Goal: Book appointment/travel/reservation

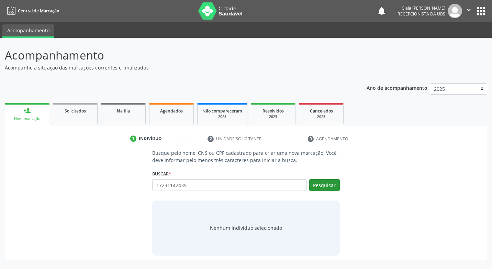
type input "17231142435"
click at [314, 187] on button "Pesquisar" at bounding box center [324, 185] width 31 height 12
type input "17231142435"
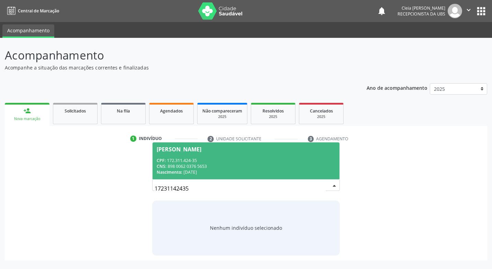
click at [248, 156] on span "[PERSON_NAME] CPF: 172.311.424-35 CNS: 898 0062 0376 5653 Nascimento: [DATE]" at bounding box center [245, 160] width 186 height 37
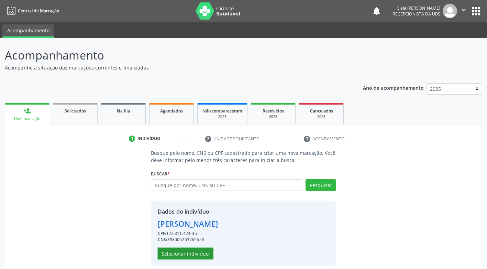
click at [196, 256] on button "Selecionar indivíduo" at bounding box center [185, 253] width 55 height 12
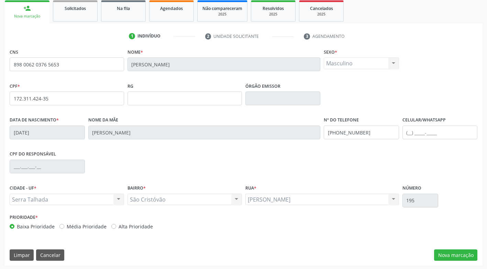
scroll to position [104, 0]
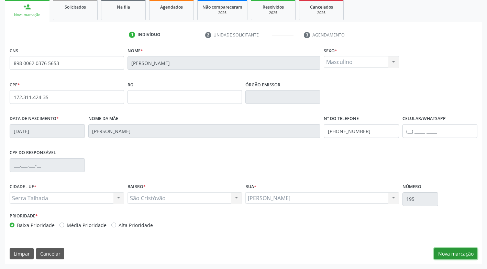
click at [463, 254] on button "Nova marcação" at bounding box center [455, 254] width 43 height 12
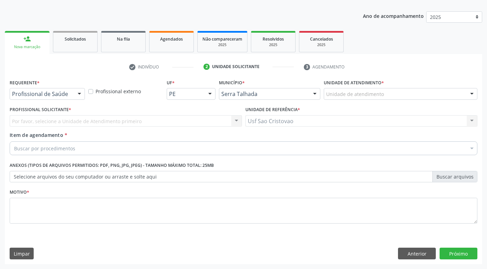
scroll to position [72, 0]
click at [80, 95] on div at bounding box center [79, 94] width 10 height 12
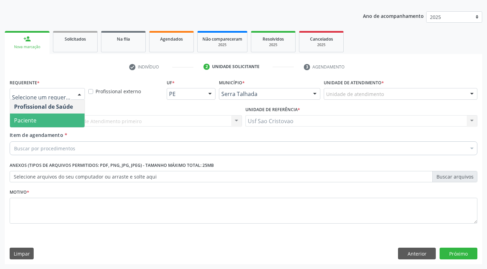
click at [80, 122] on span "Paciente" at bounding box center [47, 120] width 75 height 14
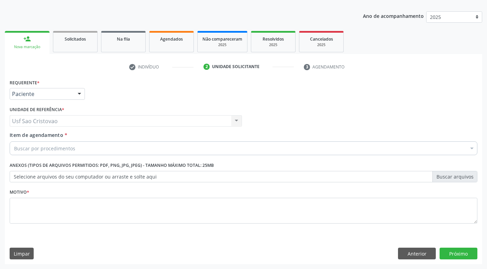
click at [178, 39] on span "Agendados" at bounding box center [171, 39] width 23 height 6
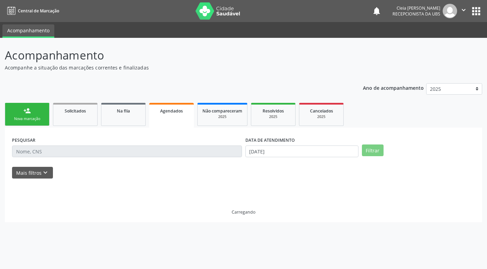
scroll to position [0, 0]
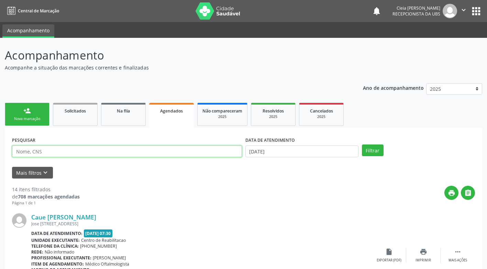
click at [116, 155] on input "text" at bounding box center [127, 151] width 230 height 12
type input "8"
type input "898006235782111"
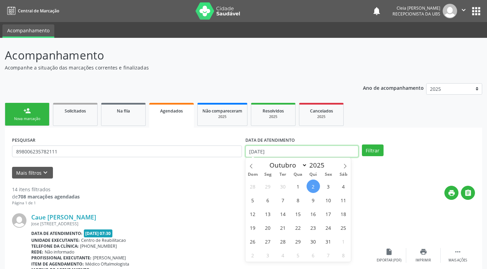
click at [301, 152] on input "[DATE]" at bounding box center [301, 151] width 113 height 12
click at [283, 198] on span "7" at bounding box center [282, 199] width 13 height 13
type input "[DATE]"
click at [283, 198] on span "7" at bounding box center [282, 199] width 13 height 13
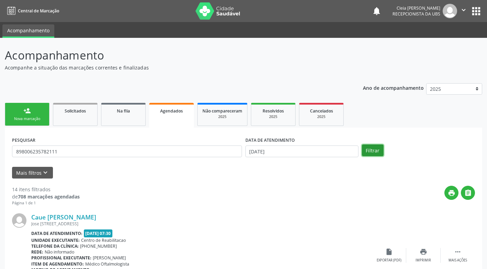
click at [371, 152] on button "Filtrar" at bounding box center [373, 150] width 22 height 12
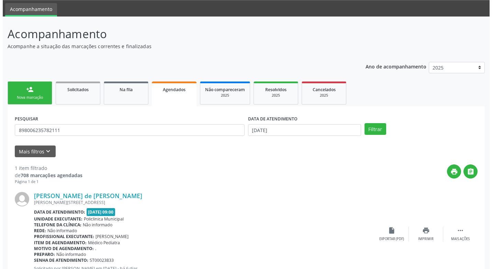
scroll to position [48, 0]
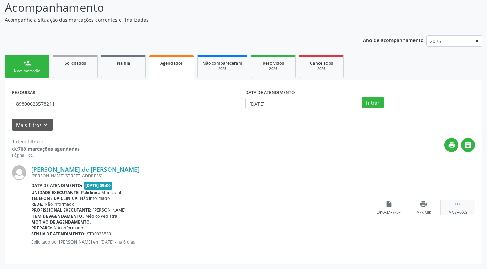
click at [458, 210] on div "Mais ações" at bounding box center [457, 212] width 19 height 5
click at [386, 213] on div "Cancelar" at bounding box center [389, 212] width 16 height 5
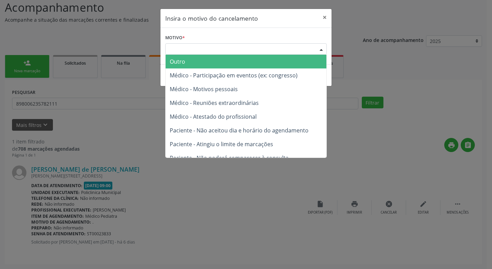
click at [198, 50] on div "Escolha o motivo" at bounding box center [245, 49] width 161 height 12
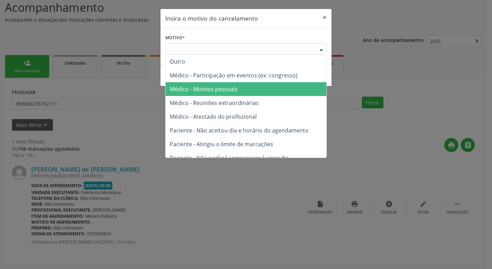
click at [249, 92] on span "Médico - Motivos pessoais" at bounding box center [246, 89] width 161 height 14
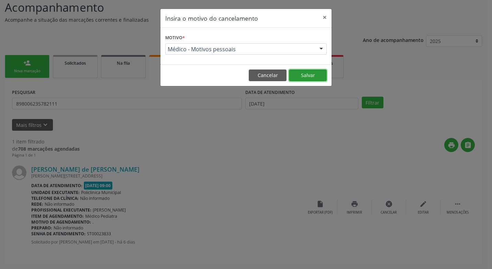
click at [324, 76] on button "Salvar" at bounding box center [308, 75] width 38 height 12
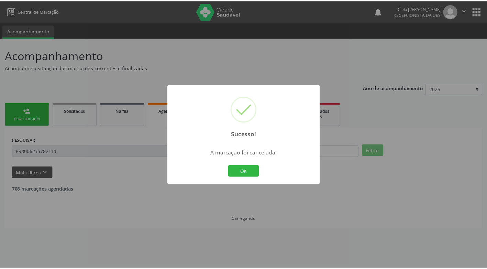
scroll to position [0, 0]
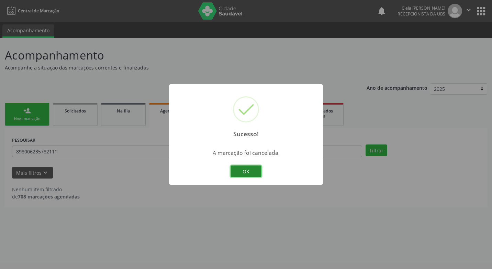
click at [246, 172] on button "OK" at bounding box center [245, 171] width 31 height 12
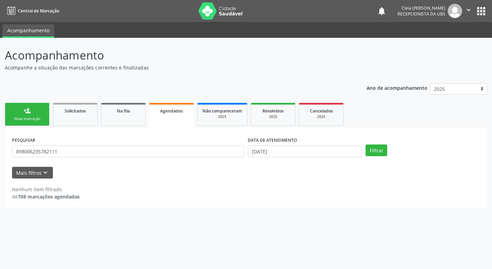
click at [39, 117] on div "Nova marcação" at bounding box center [27, 118] width 34 height 5
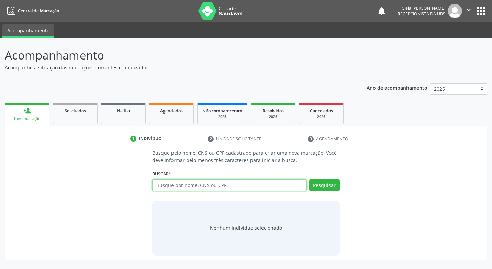
click at [207, 181] on input "text" at bounding box center [229, 185] width 154 height 12
type input "17231142435"
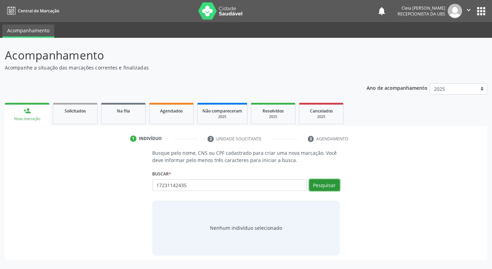
click at [335, 186] on button "Pesquisar" at bounding box center [324, 185] width 31 height 12
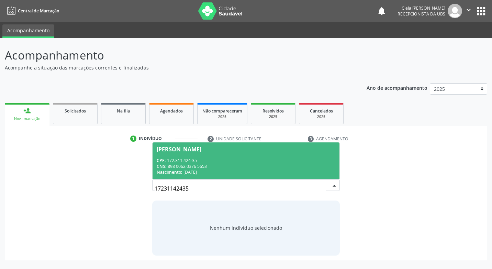
click at [224, 162] on div "CPF: 172.311.424-35" at bounding box center [246, 160] width 178 height 6
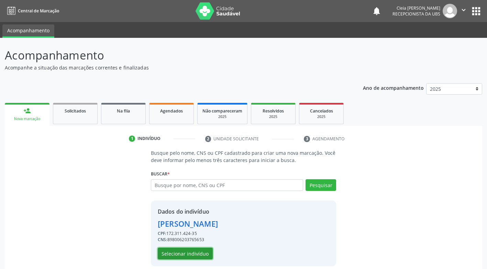
click at [177, 256] on button "Selecionar indivíduo" at bounding box center [185, 253] width 55 height 12
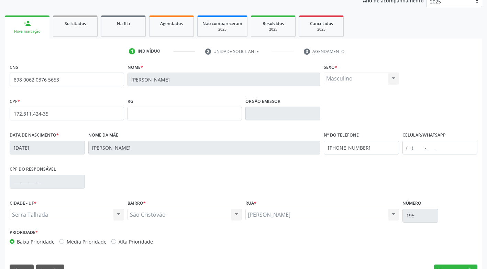
scroll to position [104, 0]
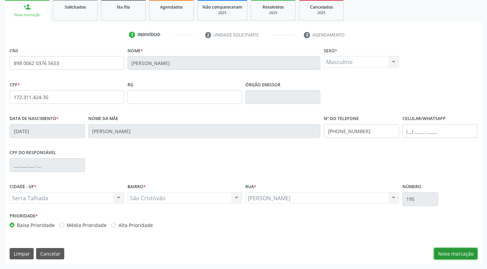
click at [442, 254] on button "Nova marcação" at bounding box center [455, 254] width 43 height 12
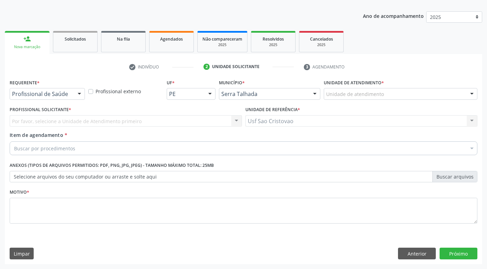
scroll to position [72, 0]
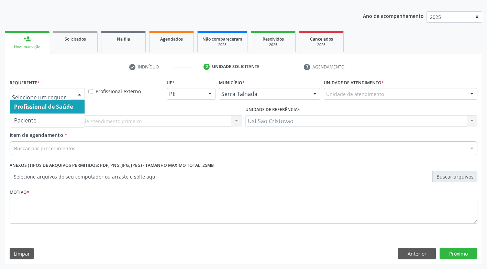
click at [81, 95] on div at bounding box center [79, 94] width 10 height 12
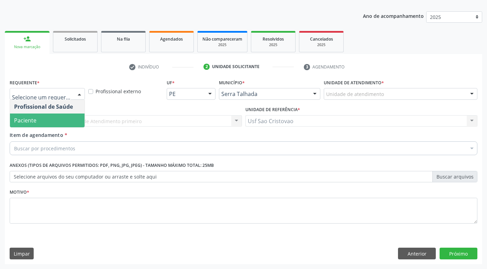
click at [75, 122] on span "Paciente" at bounding box center [47, 120] width 75 height 14
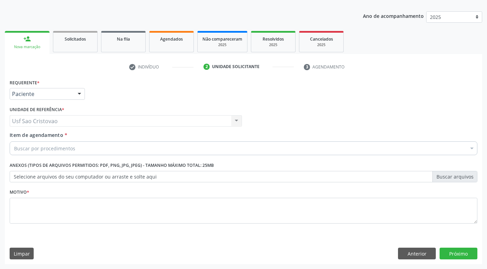
click at [76, 145] on div "Buscar por procedimentos" at bounding box center [243, 148] width 467 height 14
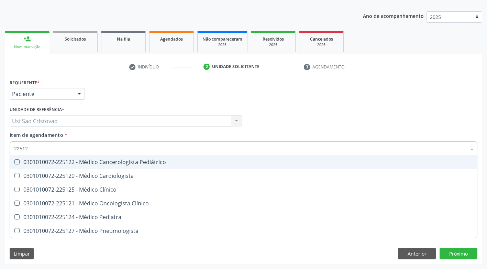
type input "225124"
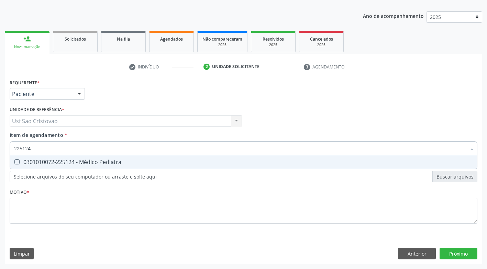
click at [16, 161] on Pediatra at bounding box center [16, 161] width 5 height 5
click at [14, 161] on Pediatra "checkbox" at bounding box center [12, 161] width 4 height 4
checkbox Pediatra "true"
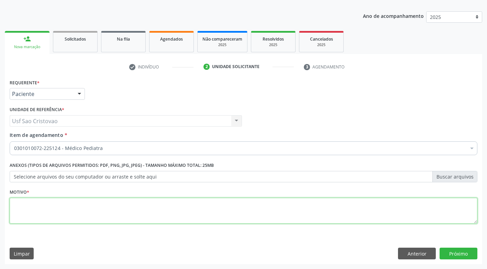
click at [125, 211] on textarea at bounding box center [243, 210] width 467 height 26
type textarea "."
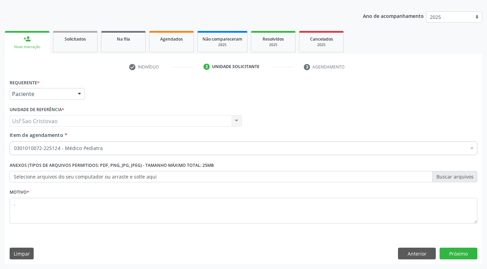
click at [372, 250] on div "Limpar Anterior Próximo" at bounding box center [243, 253] width 467 height 12
click at [463, 250] on button "Próximo" at bounding box center [458, 253] width 38 height 12
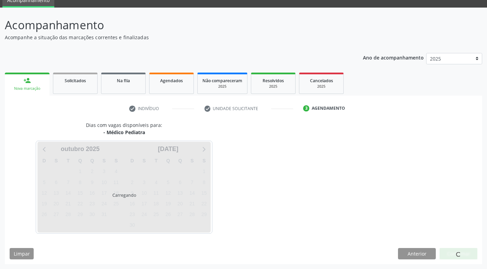
scroll to position [30, 0]
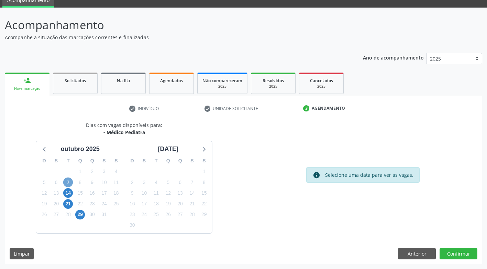
click at [68, 183] on span "7" at bounding box center [68, 182] width 10 height 10
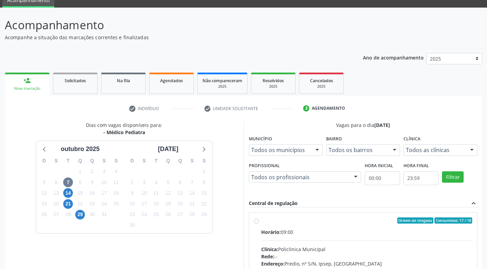
drag, startPoint x: 256, startPoint y: 221, endPoint x: 272, endPoint y: 206, distance: 22.3
click at [261, 221] on label "Ordem de chegada Consumidos: 17 / 18 Horário: 09:00 Clínica: Policlinica Munici…" at bounding box center [366, 269] width 211 height 105
click at [256, 221] on input "Ordem de chegada Consumidos: 17 / 18 Horário: 09:00 Clínica: Policlinica Munici…" at bounding box center [256, 220] width 5 height 6
radio input "true"
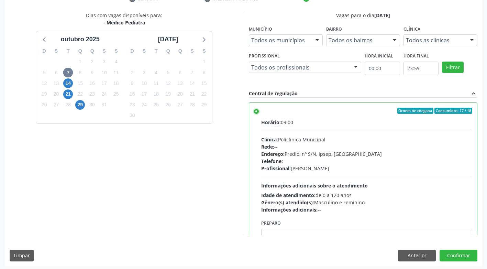
scroll to position [142, 0]
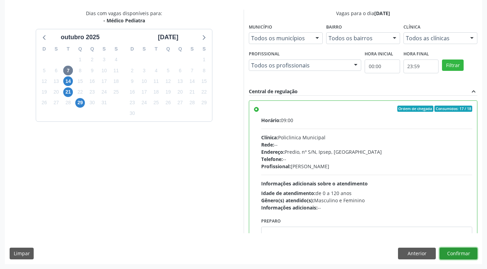
click at [469, 254] on button "Confirmar" at bounding box center [458, 253] width 38 height 12
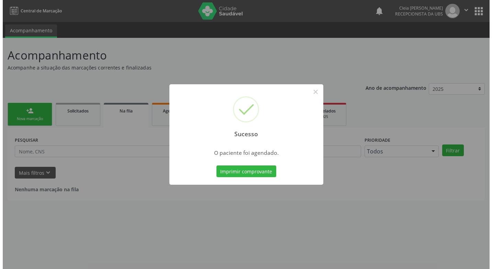
scroll to position [0, 0]
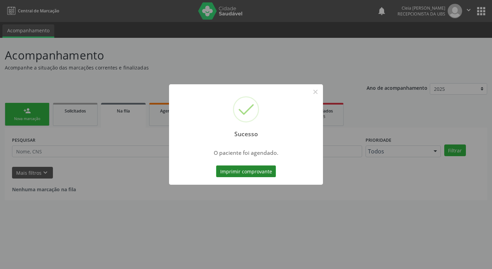
click at [240, 170] on button "Imprimir comprovante" at bounding box center [246, 171] width 60 height 12
